Goal: Task Accomplishment & Management: Use online tool/utility

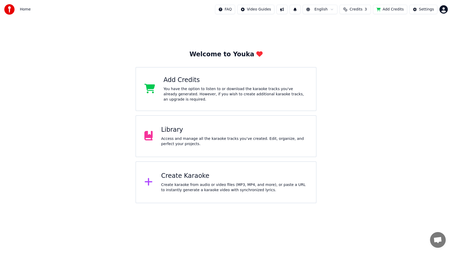
click at [182, 85] on div "Add Credits You have the option to listen to or download the karaoke tracks you…" at bounding box center [236, 89] width 144 height 26
click at [174, 86] on div "Add Credits You have the option to listen to or download the karaoke tracks you…" at bounding box center [236, 89] width 144 height 26
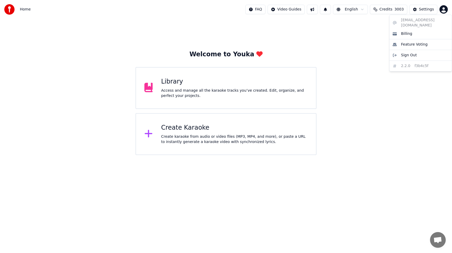
click at [447, 9] on html "Home FAQ Video Guides English Credits 3003 Settings Welcome to Youka Library Ac…" at bounding box center [226, 77] width 452 height 155
click at [182, 95] on html "Home FAQ Video Guides English Credits 3003 Settings Welcome to Youka Library Ac…" at bounding box center [226, 77] width 452 height 155
click at [170, 87] on div "Library Access and manage all the karaoke tracks you’ve created. Edit, organize…" at bounding box center [234, 87] width 147 height 21
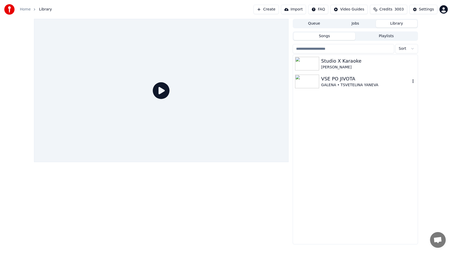
click at [312, 85] on img at bounding box center [307, 82] width 24 height 14
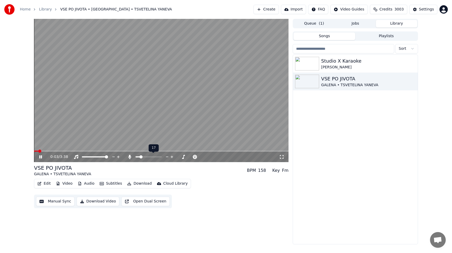
click at [140, 157] on span at bounding box center [141, 156] width 3 height 3
click at [280, 157] on icon at bounding box center [281, 157] width 5 height 4
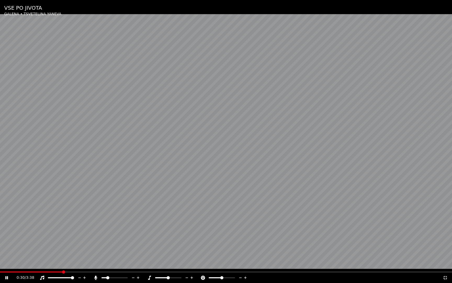
click at [107, 253] on span at bounding box center [107, 277] width 3 height 3
click at [445, 253] on icon at bounding box center [445, 277] width 5 height 4
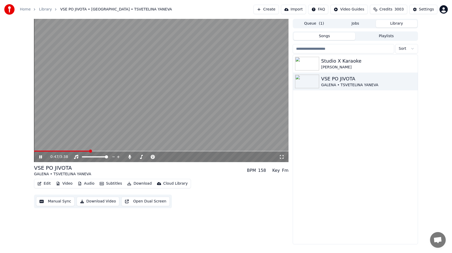
click at [39, 159] on div "0:47 / 3:38" at bounding box center [161, 156] width 250 height 5
click at [40, 156] on icon at bounding box center [40, 156] width 3 height 3
click at [265, 9] on button "Create" at bounding box center [266, 9] width 25 height 9
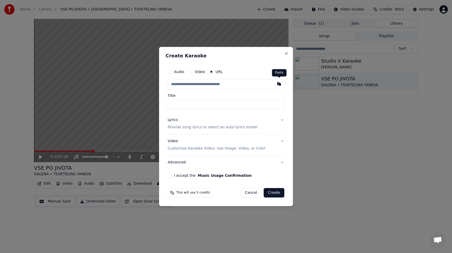
click at [278, 85] on button "button" at bounding box center [279, 83] width 10 height 9
type input "**********"
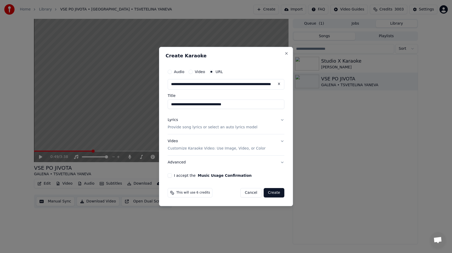
drag, startPoint x: 246, startPoint y: 104, endPoint x: 167, endPoint y: 105, distance: 78.3
click at [167, 105] on div "**********" at bounding box center [226, 121] width 121 height 115
click at [282, 119] on button "Lyrics Provide song lyrics or select an auto lyrics model" at bounding box center [226, 123] width 117 height 21
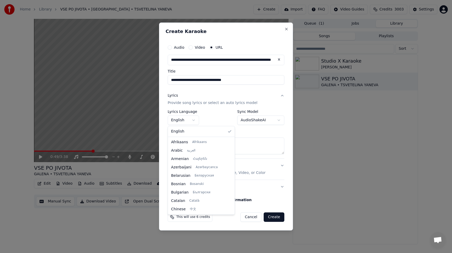
click at [192, 121] on body "**********" at bounding box center [226, 126] width 452 height 253
select select "**"
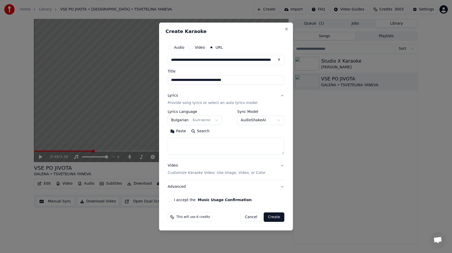
click at [179, 131] on button "Paste" at bounding box center [178, 131] width 21 height 8
type textarea "**********"
click at [282, 165] on button "Video Customize Karaoke Video: Use Image, Video, or Color" at bounding box center [226, 169] width 117 height 21
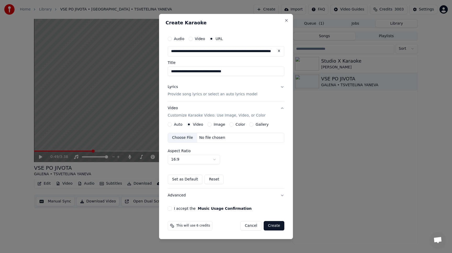
click at [216, 125] on label "Image" at bounding box center [220, 124] width 12 height 4
click at [212, 125] on button "Image" at bounding box center [210, 124] width 4 height 4
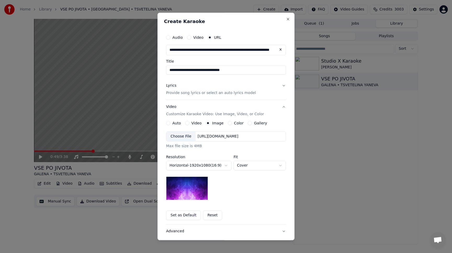
click at [234, 124] on label "Color" at bounding box center [239, 123] width 10 height 4
click at [232, 124] on button "Color" at bounding box center [230, 123] width 4 height 4
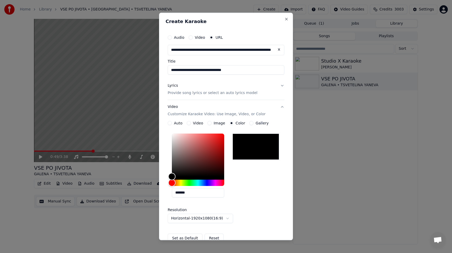
click at [252, 124] on div "Gallery" at bounding box center [258, 123] width 19 height 4
click at [256, 123] on label "Gallery" at bounding box center [262, 123] width 13 height 4
click at [254, 123] on button "Gallery" at bounding box center [251, 123] width 4 height 4
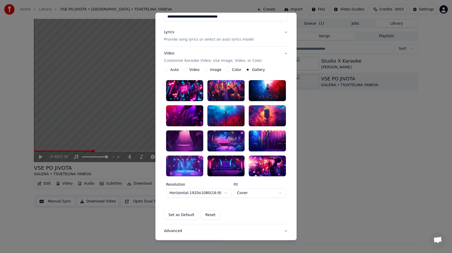
scroll to position [53, 0]
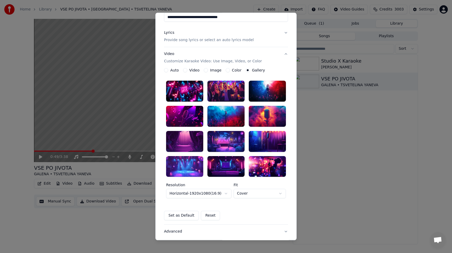
click at [230, 171] on div at bounding box center [226, 166] width 37 height 21
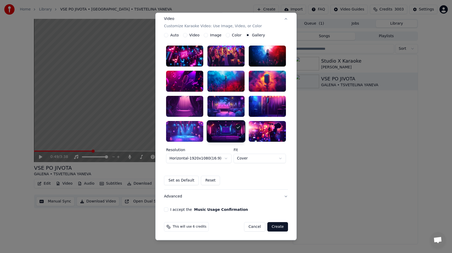
click at [165, 209] on button "I accept the Music Usage Confirmation" at bounding box center [166, 210] width 4 height 4
click at [278, 229] on button "Create" at bounding box center [277, 226] width 21 height 9
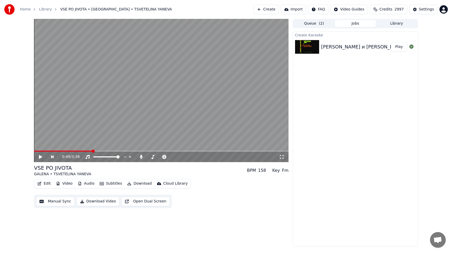
click at [398, 48] on button "Play" at bounding box center [399, 46] width 16 height 9
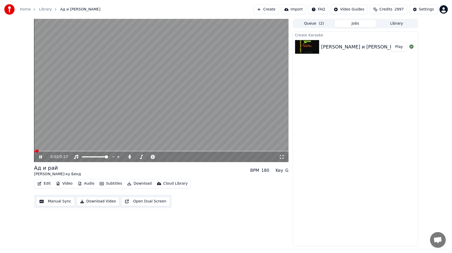
click at [282, 157] on icon at bounding box center [281, 157] width 5 height 4
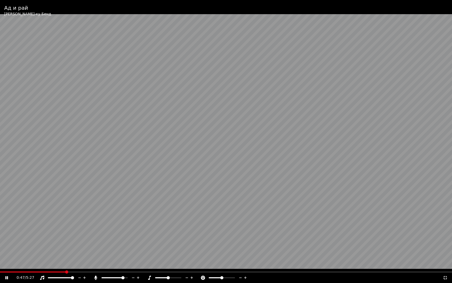
click at [124, 253] on span at bounding box center [122, 277] width 3 height 3
click at [445, 253] on icon at bounding box center [446, 278] width 4 height 4
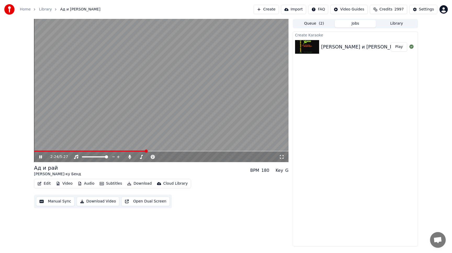
click at [40, 157] on icon at bounding box center [40, 156] width 3 height 3
click at [266, 11] on button "Create" at bounding box center [266, 9] width 25 height 9
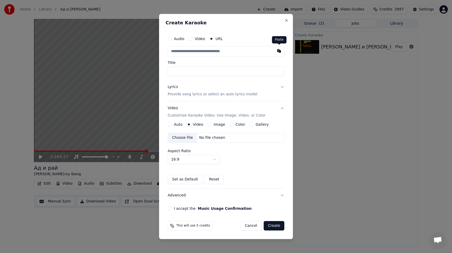
click at [278, 51] on button "button" at bounding box center [279, 50] width 10 height 9
type input "**********"
click at [282, 87] on button "Lyrics Provide song lyrics or select an auto lyrics model" at bounding box center [226, 90] width 117 height 21
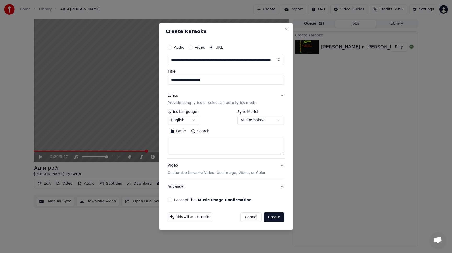
click at [193, 132] on button "Search" at bounding box center [201, 131] width 24 height 8
type textarea "**********"
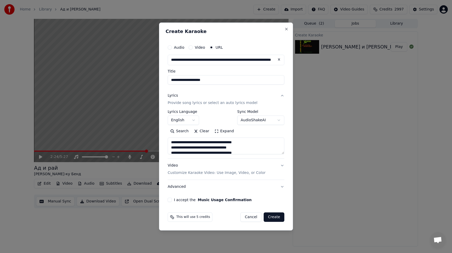
click at [281, 166] on button "Video Customize Karaoke Video: Use Image, Video, or Color" at bounding box center [226, 169] width 117 height 21
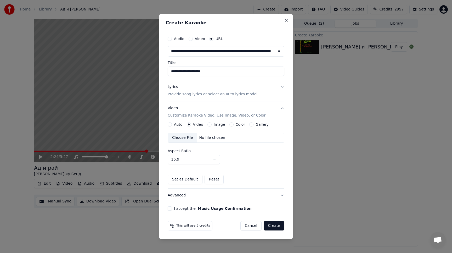
click at [171, 207] on button "I accept the Music Usage Confirmation" at bounding box center [170, 208] width 4 height 4
click at [278, 228] on button "Create" at bounding box center [274, 225] width 21 height 9
click at [277, 227] on button "Create" at bounding box center [274, 225] width 21 height 9
click at [270, 226] on button "Create" at bounding box center [274, 225] width 21 height 9
click at [277, 223] on button "Create" at bounding box center [274, 225] width 21 height 9
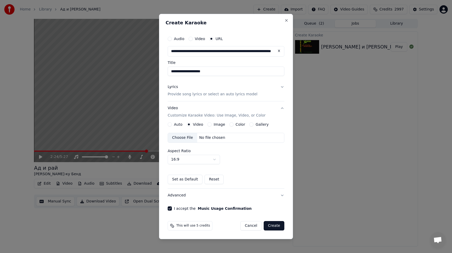
click at [276, 225] on button "Create" at bounding box center [274, 225] width 21 height 9
click at [194, 125] on label "Video" at bounding box center [198, 124] width 10 height 4
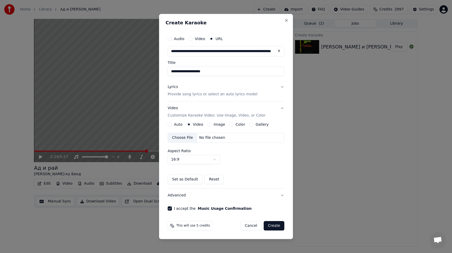
click at [191, 125] on button "Video" at bounding box center [189, 124] width 4 height 4
click at [191, 39] on button "Video" at bounding box center [191, 39] width 4 height 4
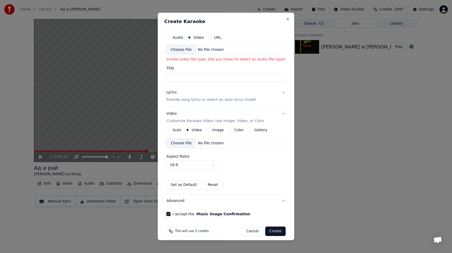
click at [198, 78] on input "Title" at bounding box center [225, 76] width 119 height 9
click at [200, 77] on input "Title" at bounding box center [225, 76] width 119 height 9
click at [286, 20] on button "Close" at bounding box center [288, 19] width 4 height 4
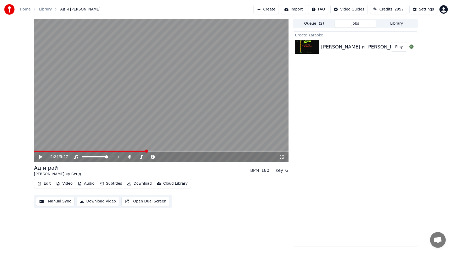
click at [270, 11] on button "Create" at bounding box center [266, 9] width 25 height 9
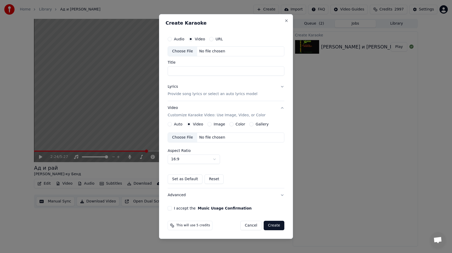
click at [203, 52] on div "No file chosen" at bounding box center [212, 51] width 30 height 5
click at [182, 73] on input "Title" at bounding box center [226, 70] width 117 height 9
click at [210, 40] on button "URL" at bounding box center [211, 39] width 4 height 4
click at [279, 51] on button "button" at bounding box center [279, 50] width 10 height 9
type input "**********"
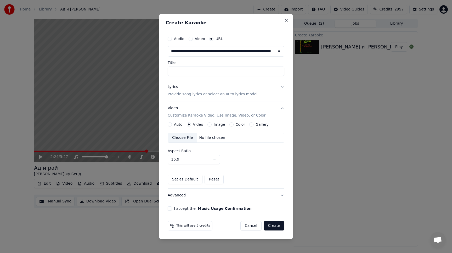
type input "**********"
click at [282, 88] on button "Lyrics Provide song lyrics or select an auto lyrics model" at bounding box center [226, 90] width 117 height 21
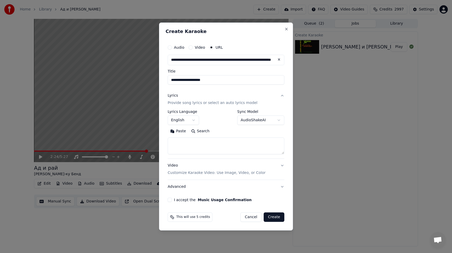
click at [193, 131] on button "Search" at bounding box center [201, 131] width 24 height 8
type textarea "**********"
click at [281, 166] on button "Video Customize Karaoke Video: Use Image, Video, or Color" at bounding box center [226, 169] width 117 height 21
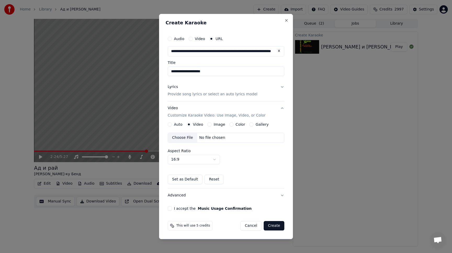
click at [170, 209] on button "I accept the Music Usage Confirmation" at bounding box center [170, 208] width 4 height 4
click at [274, 227] on button "Create" at bounding box center [274, 225] width 21 height 9
click at [270, 225] on button "Create" at bounding box center [274, 225] width 21 height 9
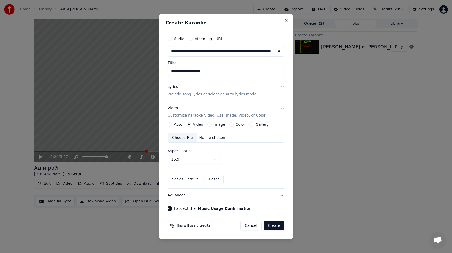
click at [270, 225] on button "Create" at bounding box center [274, 225] width 21 height 9
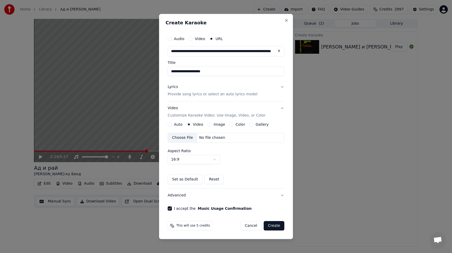
click at [270, 225] on button "Create" at bounding box center [274, 225] width 21 height 9
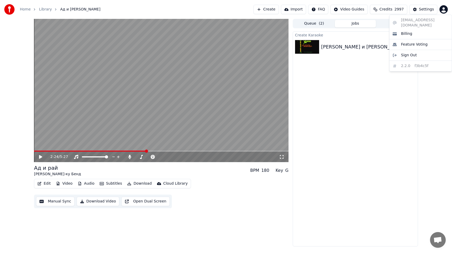
click at [443, 11] on html "Home Library Ад и рай • Слави Трифонов • Ку-ку Бенд Create Import FAQ Video Gui…" at bounding box center [226, 126] width 452 height 253
click at [268, 8] on html "Home Library Ад и рай • Слави Трифонов • Ку-ку Бенд Create Import FAQ Video Gui…" at bounding box center [226, 126] width 452 height 253
click at [268, 8] on button "Create" at bounding box center [266, 9] width 25 height 9
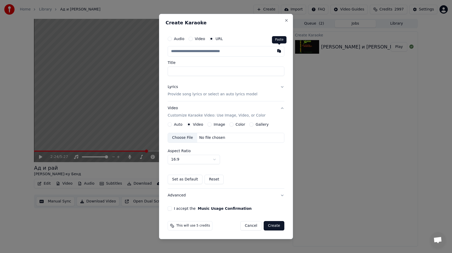
click at [280, 51] on button "button" at bounding box center [279, 50] width 10 height 9
type input "**********"
click at [281, 87] on button "Lyrics Provide song lyrics or select an auto lyrics model" at bounding box center [226, 90] width 117 height 21
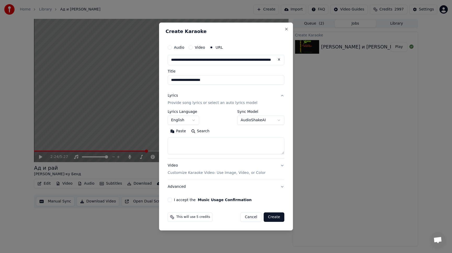
click at [192, 132] on button "Search" at bounding box center [201, 131] width 24 height 8
type textarea "**********"
click at [282, 165] on button "Video Customize Karaoke Video: Use Image, Video, or Color" at bounding box center [226, 169] width 117 height 21
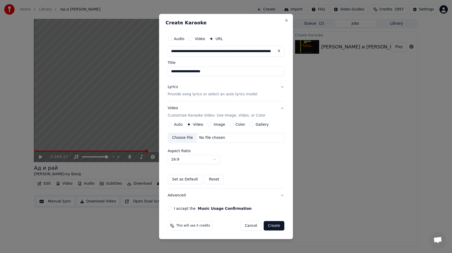
click at [230, 124] on button "Color" at bounding box center [232, 124] width 4 height 4
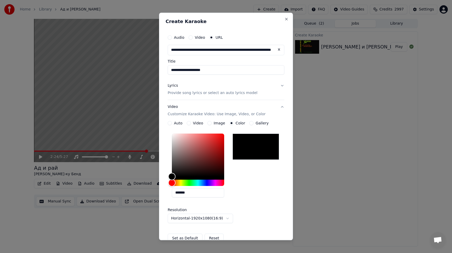
click at [250, 124] on button "Gallery" at bounding box center [251, 123] width 4 height 4
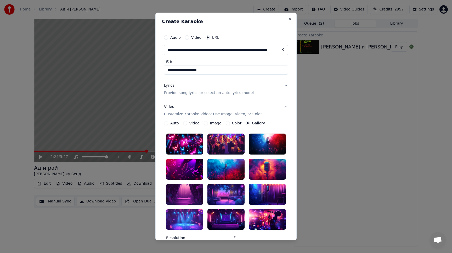
click at [264, 220] on div at bounding box center [267, 219] width 37 height 21
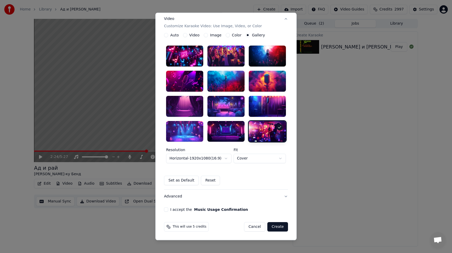
click at [285, 197] on button "Advanced" at bounding box center [226, 197] width 124 height 14
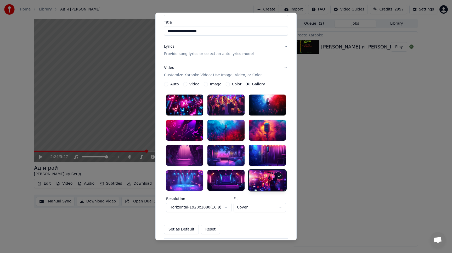
scroll to position [0, 0]
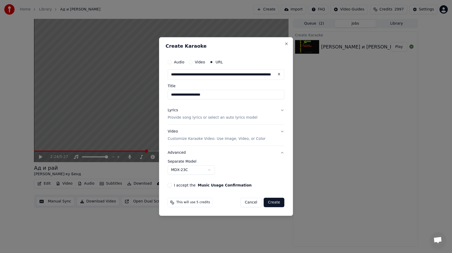
click at [207, 170] on body "**********" at bounding box center [226, 126] width 452 height 253
click at [209, 171] on body "**********" at bounding box center [226, 126] width 452 height 253
click at [168, 186] on button "I accept the Music Usage Confirmation" at bounding box center [170, 185] width 4 height 4
click at [275, 204] on button "Create" at bounding box center [274, 202] width 21 height 9
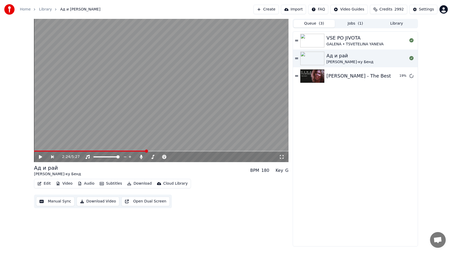
click at [314, 27] on button "Queue ( 3 )" at bounding box center [314, 24] width 41 height 8
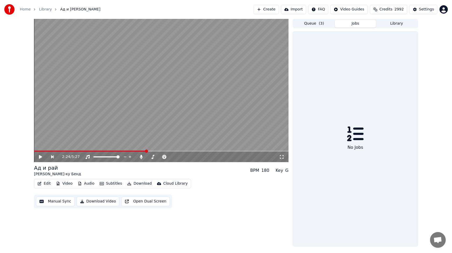
click at [353, 23] on button "Jobs" at bounding box center [355, 24] width 41 height 8
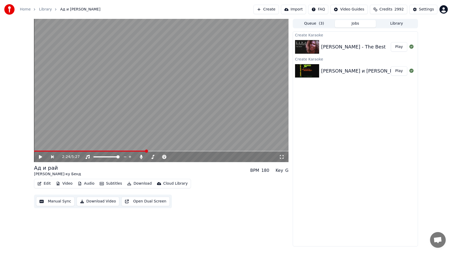
click at [308, 48] on img at bounding box center [307, 47] width 24 height 14
click at [399, 48] on button "Play" at bounding box center [399, 46] width 16 height 9
click at [281, 157] on icon at bounding box center [281, 157] width 5 height 4
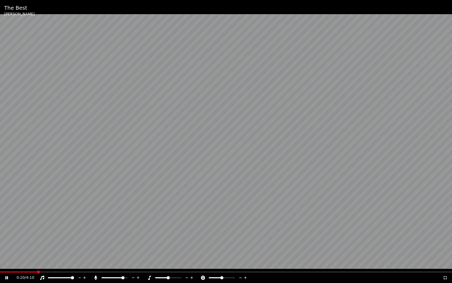
click at [111, 253] on div at bounding box center [119, 277] width 42 height 5
click at [113, 253] on span at bounding box center [113, 277] width 3 height 3
click at [112, 253] on span at bounding box center [112, 277] width 3 height 3
click at [445, 253] on icon at bounding box center [445, 277] width 5 height 4
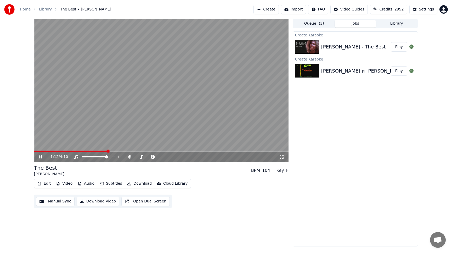
click at [39, 157] on icon at bounding box center [40, 156] width 3 height 3
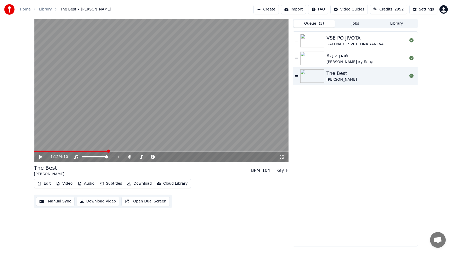
click at [312, 24] on button "Queue ( 3 )" at bounding box center [314, 24] width 41 height 8
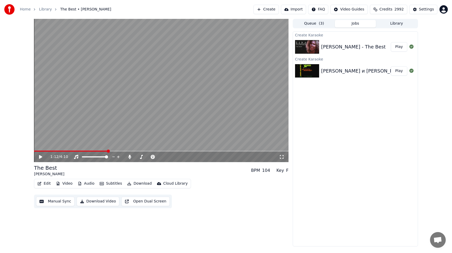
click at [354, 24] on button "Jobs" at bounding box center [355, 24] width 41 height 8
click at [311, 21] on button "Queue ( 3 )" at bounding box center [314, 24] width 41 height 8
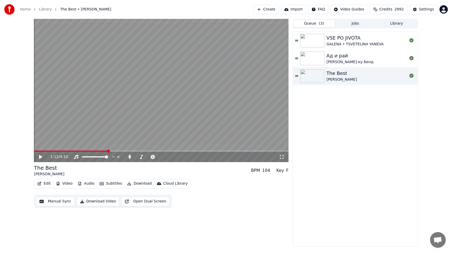
click at [40, 158] on icon at bounding box center [40, 157] width 3 height 4
click at [147, 157] on span at bounding box center [146, 156] width 3 height 3
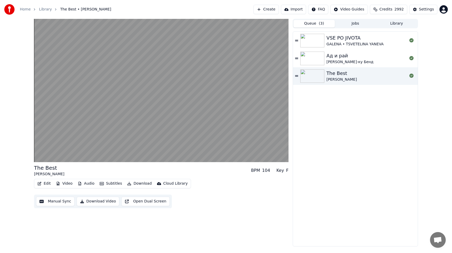
click at [300, 11] on button "Import" at bounding box center [293, 9] width 25 height 9
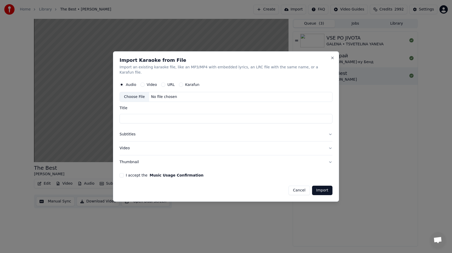
click at [291, 187] on button "Cancel" at bounding box center [299, 190] width 21 height 9
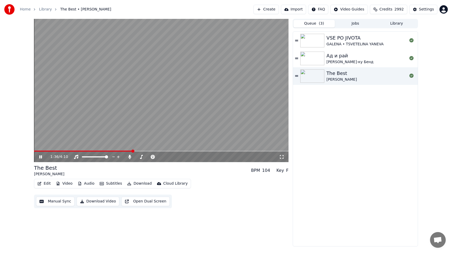
click at [41, 158] on icon at bounding box center [40, 156] width 3 height 3
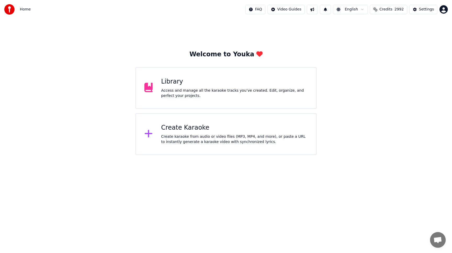
click at [186, 95] on div "Access and manage all the karaoke tracks you’ve created. Edit, organize, and pe…" at bounding box center [234, 93] width 147 height 10
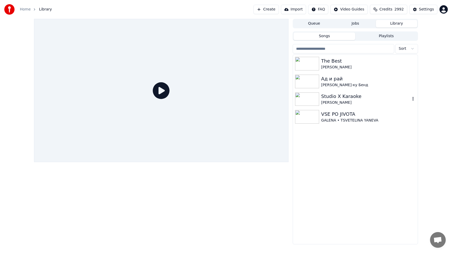
click at [312, 97] on img at bounding box center [307, 99] width 24 height 14
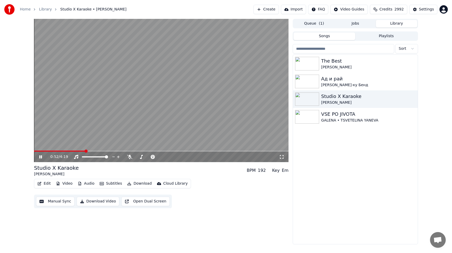
click at [85, 151] on span at bounding box center [161, 150] width 255 height 1
click at [140, 157] on div at bounding box center [153, 156] width 42 height 5
click at [143, 157] on span at bounding box center [143, 156] width 3 height 3
click at [40, 157] on icon at bounding box center [40, 156] width 3 height 3
